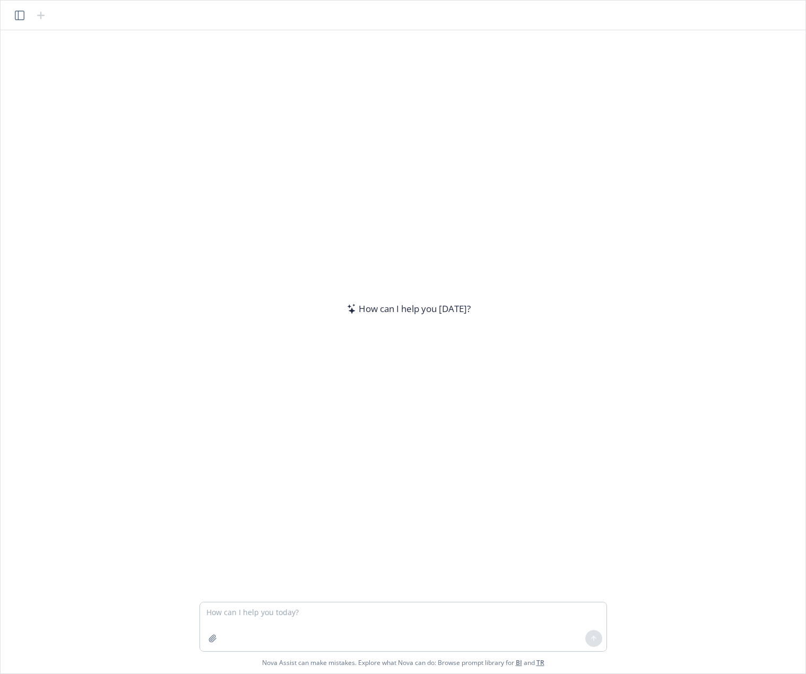
click at [347, 613] on textarea at bounding box center [403, 626] width 406 height 49
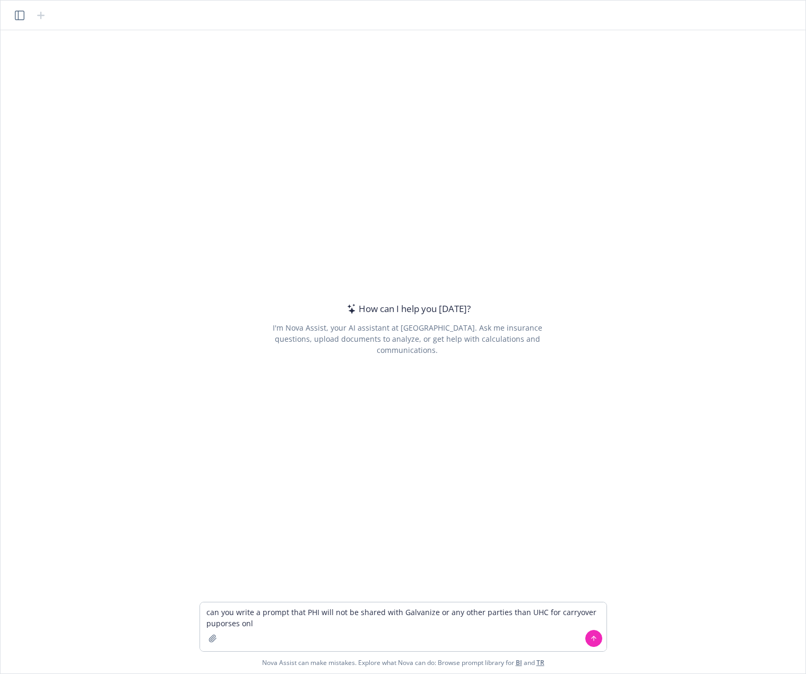
type textarea "can you write a prompt that PHI will not be shared with Galvanize or any other …"
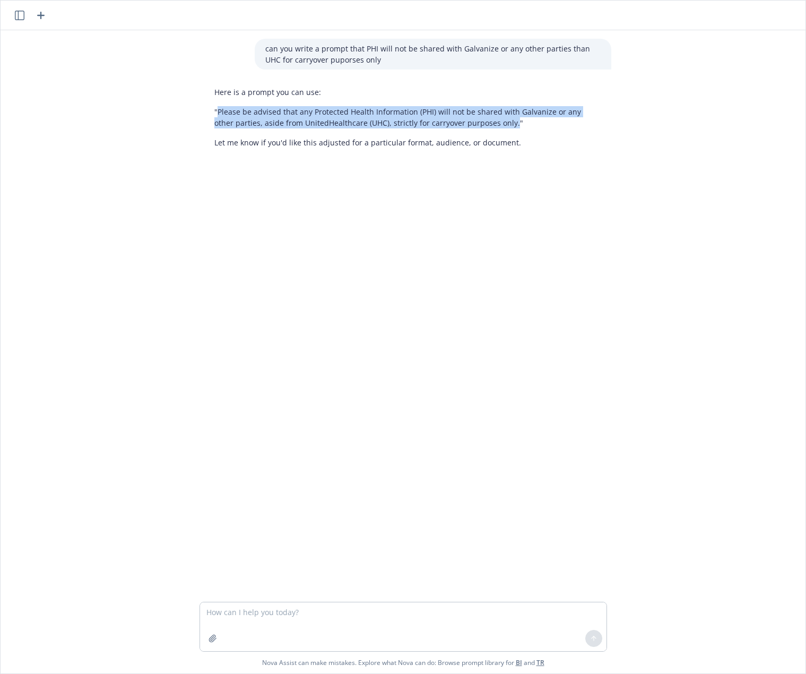
drag, startPoint x: 212, startPoint y: 110, endPoint x: 486, endPoint y: 123, distance: 274.0
click at [486, 123] on p ""Please be advised that any Protected Health Information (PHI) will not be shar…" at bounding box center [407, 117] width 386 height 22
copy p "Please be advised that any Protected Health Information (PHI) will not be share…"
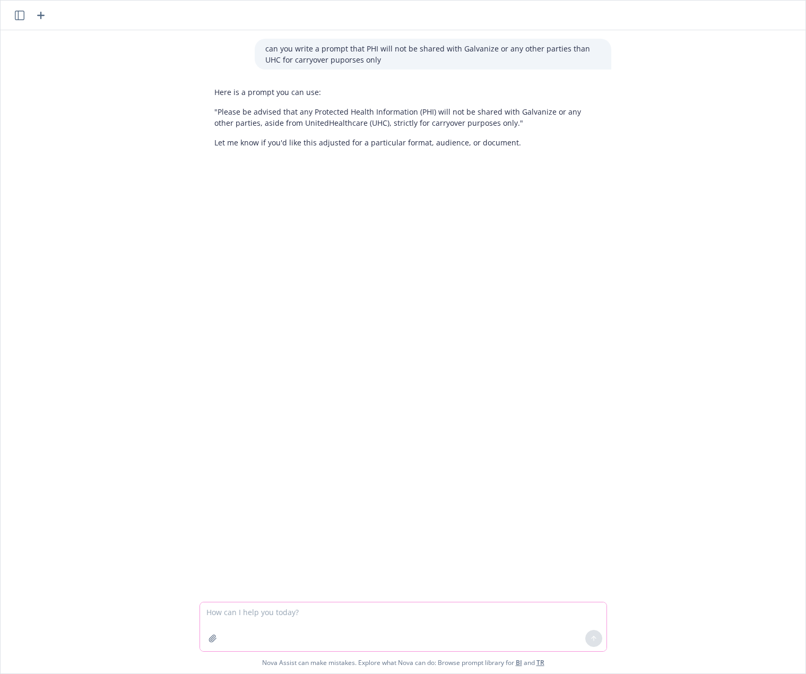
click at [374, 604] on textarea at bounding box center [403, 626] width 406 height 49
paste textarea "UHC will honor your current deductible spend and carryover current balances to …"
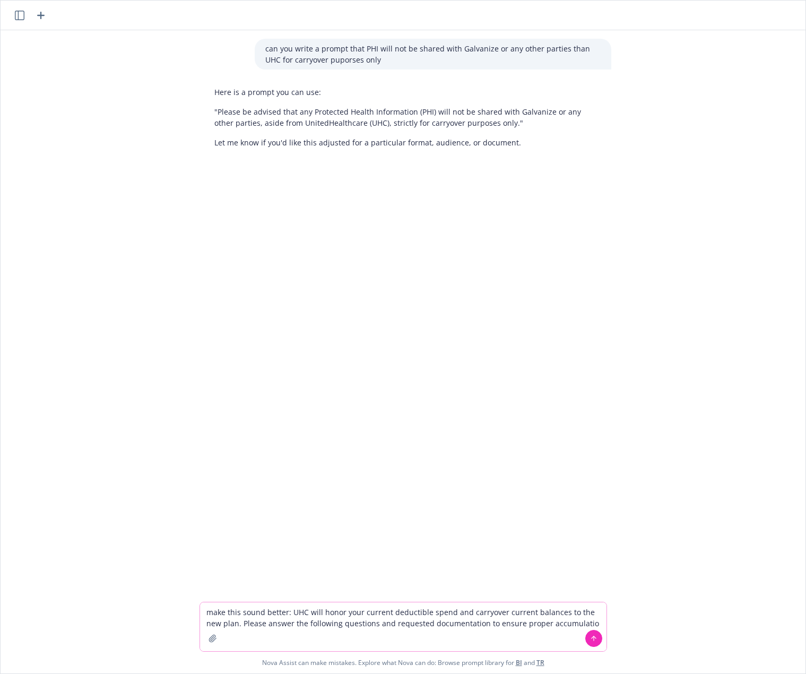
type textarea "make this sound better: UHC will honor your current deductible spend and carryo…"
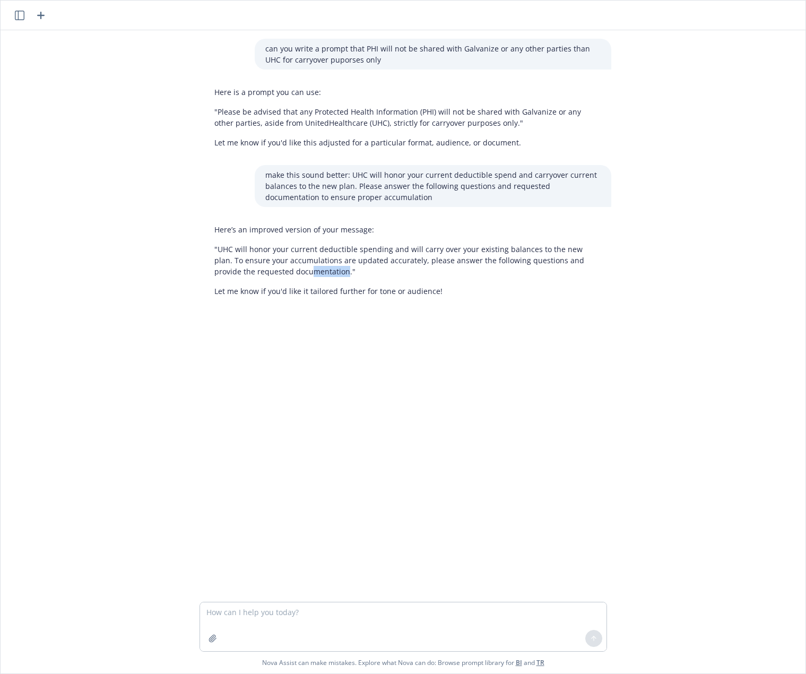
drag, startPoint x: 299, startPoint y: 271, endPoint x: 266, endPoint y: 270, distance: 32.4
click at [266, 270] on p ""UHC will honor your current deductible spending and will carry over your exist…" at bounding box center [407, 259] width 386 height 33
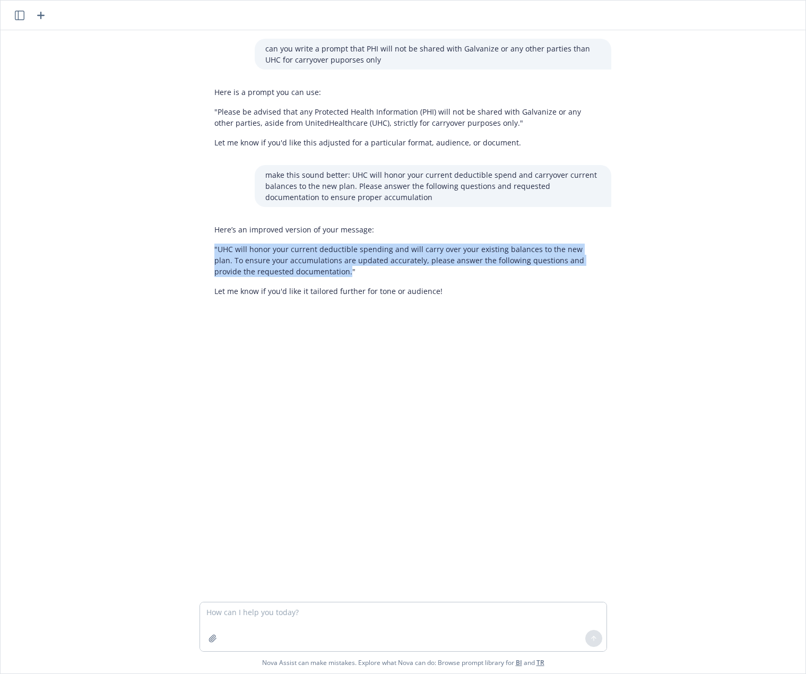
drag, startPoint x: 302, startPoint y: 274, endPoint x: 211, endPoint y: 251, distance: 94.0
click at [214, 251] on p ""UHC will honor your current deductible spending and will carry over your exist…" at bounding box center [407, 259] width 386 height 33
copy p ""UHC will honor your current deductible spending and will carry over your exist…"
